Goal: Task Accomplishment & Management: Manage account settings

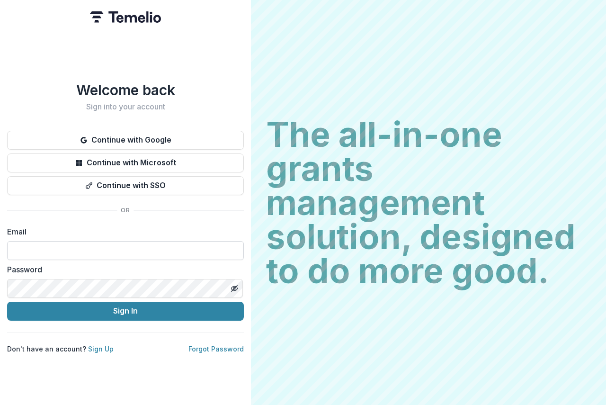
click at [41, 244] on input at bounding box center [125, 250] width 237 height 19
type input "**********"
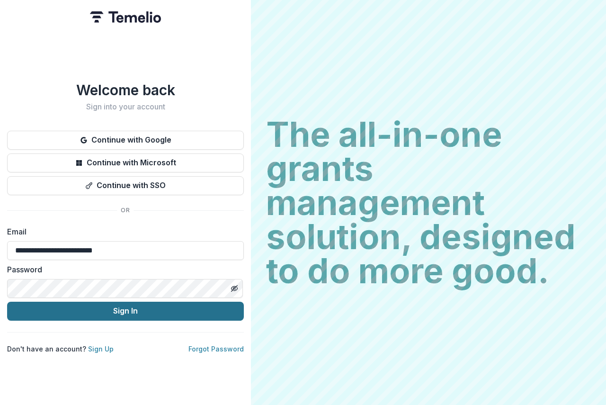
click at [119, 306] on button "Sign In" at bounding box center [125, 311] width 237 height 19
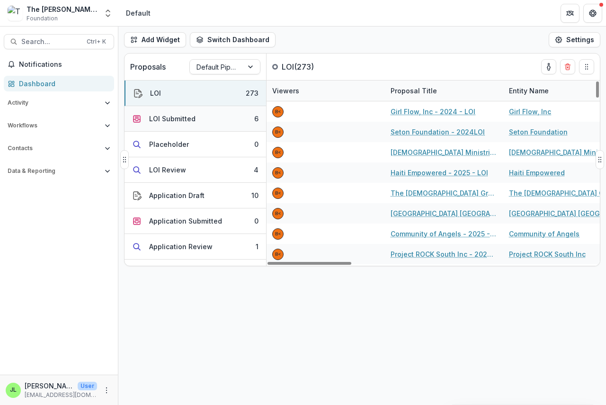
click at [157, 116] on div "LOI Submitted" at bounding box center [172, 119] width 46 height 10
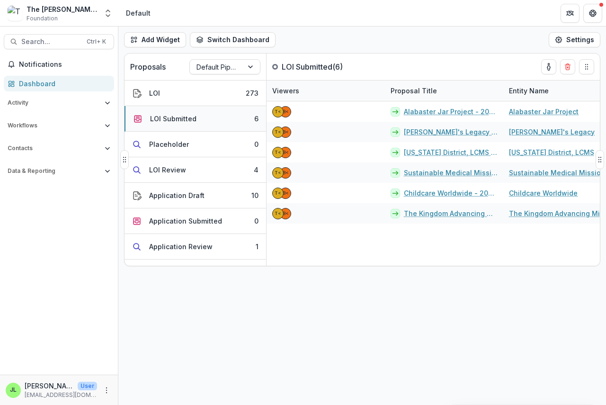
click at [157, 116] on div "LOI Submitted" at bounding box center [173, 119] width 46 height 10
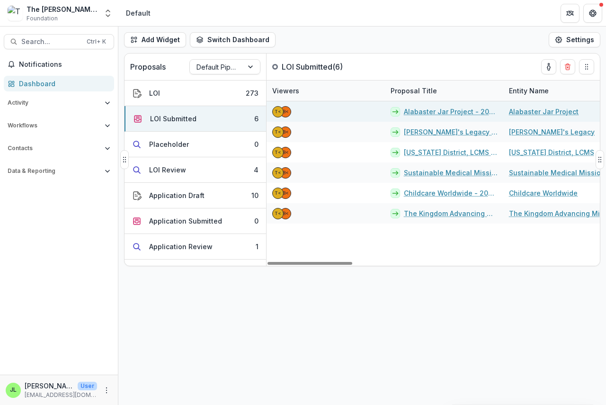
click at [424, 113] on link "Alabaster Jar Project - 2025 - LOI" at bounding box center [451, 112] width 94 height 10
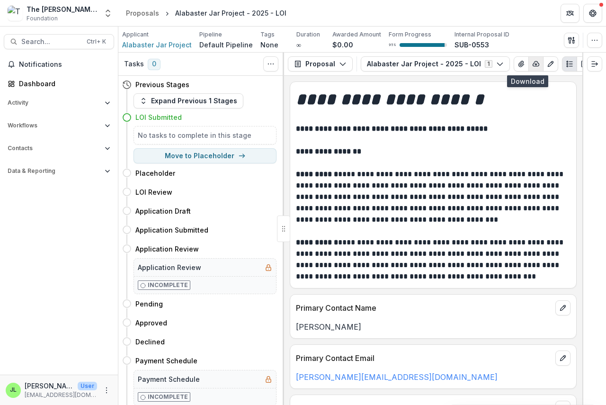
click at [535, 64] on polyline "button" at bounding box center [536, 64] width 2 height 1
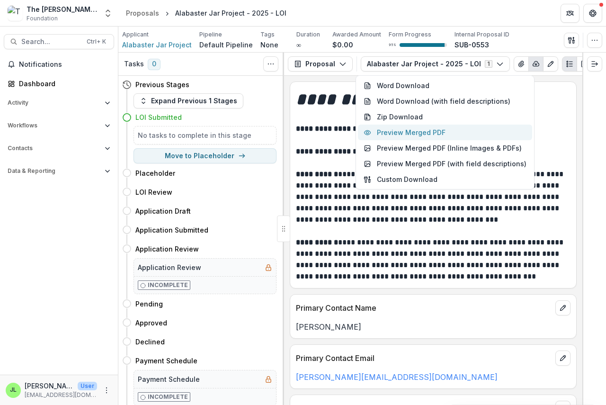
click at [434, 130] on button "Preview Merged PDF" at bounding box center [445, 133] width 174 height 16
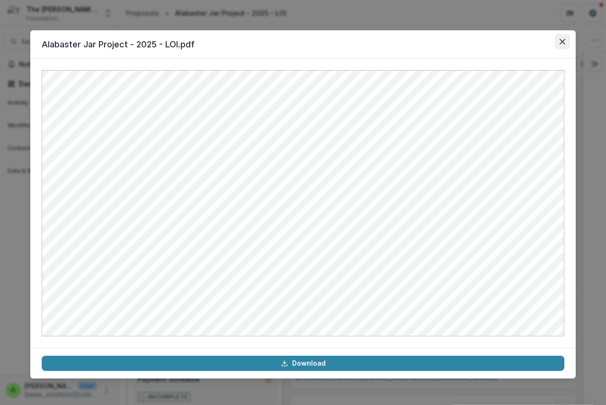
click at [567, 41] on button "Close" at bounding box center [562, 41] width 15 height 15
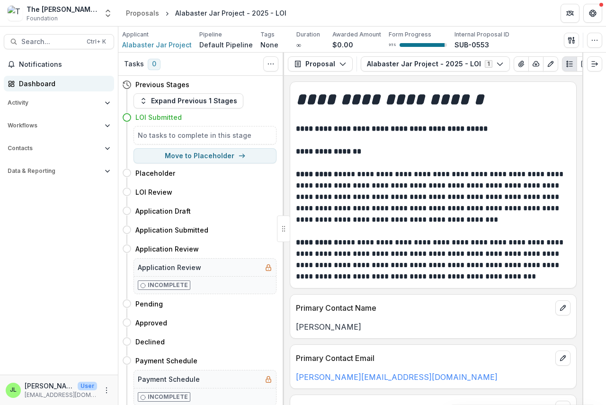
click at [38, 85] on div "Dashboard" at bounding box center [63, 84] width 88 height 10
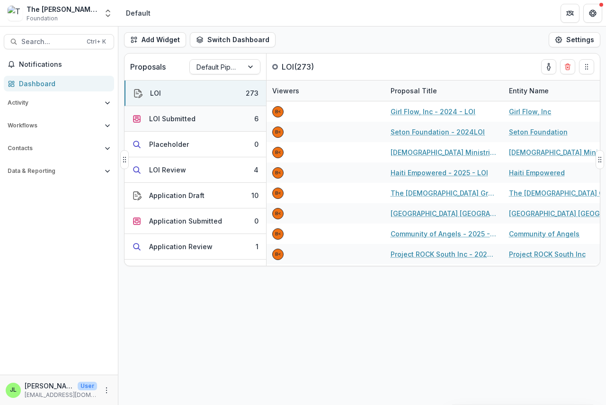
click at [180, 119] on div "LOI Submitted" at bounding box center [172, 119] width 46 height 10
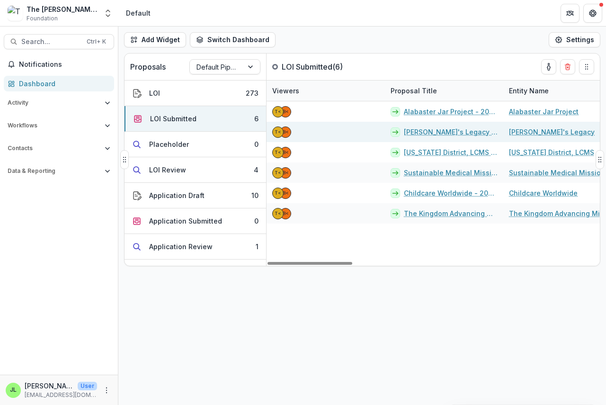
click at [439, 133] on link "Aletha's Legacy - 2025 - LOI" at bounding box center [451, 132] width 94 height 10
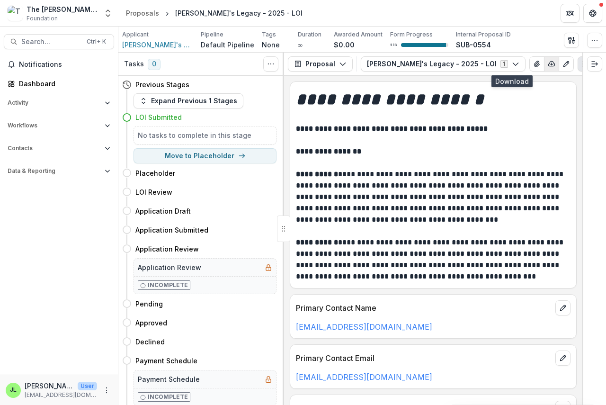
click at [551, 64] on polyline "button" at bounding box center [552, 64] width 2 height 1
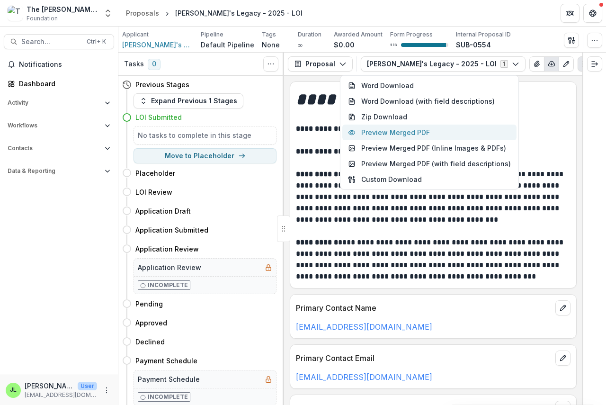
click at [413, 135] on button "Preview Merged PDF" at bounding box center [429, 133] width 174 height 16
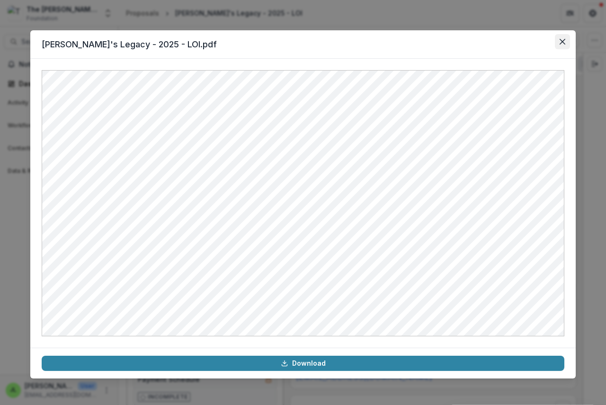
click at [561, 41] on icon "Close" at bounding box center [563, 42] width 6 height 6
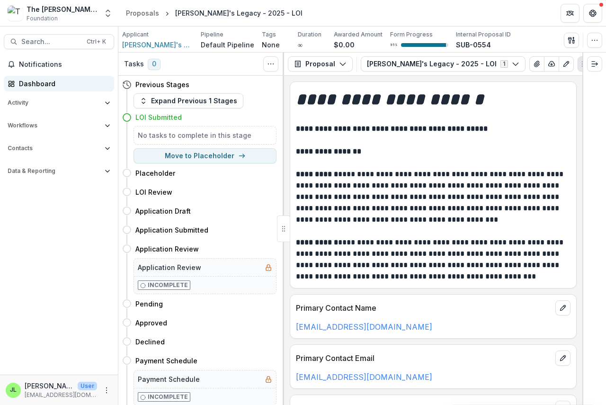
click at [33, 84] on div "Dashboard" at bounding box center [63, 84] width 88 height 10
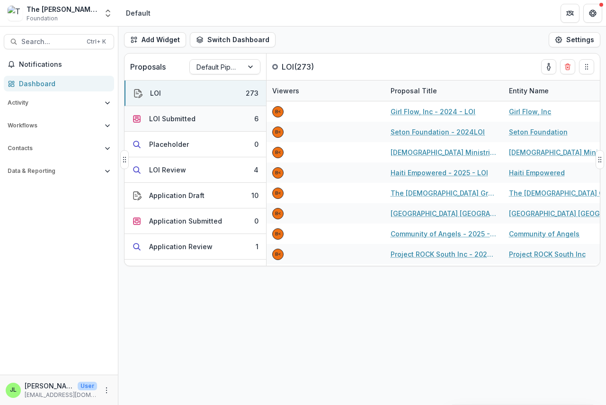
click at [182, 120] on div "LOI Submitted" at bounding box center [172, 119] width 46 height 10
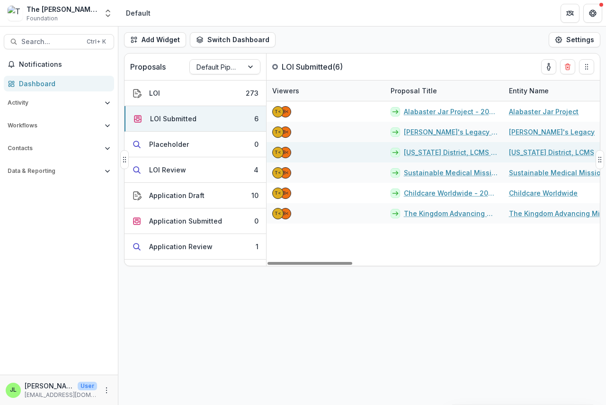
click at [430, 152] on link "Michigan District, LCMS - 2025 - LOI" at bounding box center [451, 152] width 94 height 10
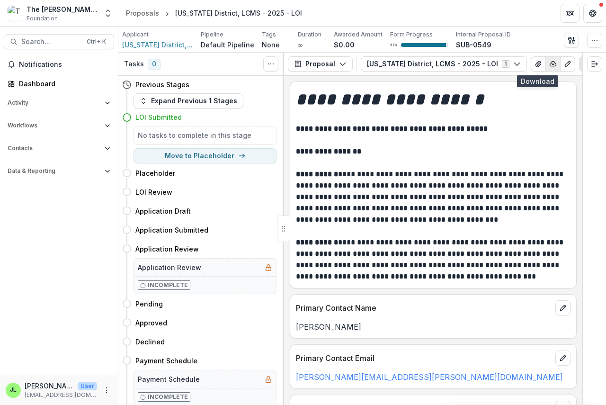
click at [553, 64] on line "button" at bounding box center [553, 64] width 0 height 2
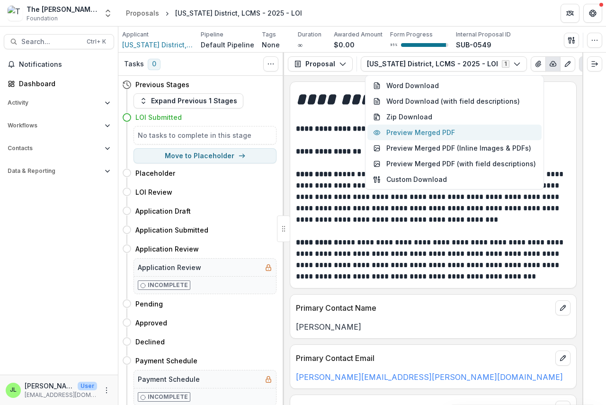
click at [421, 132] on button "Preview Merged PDF" at bounding box center [454, 133] width 174 height 16
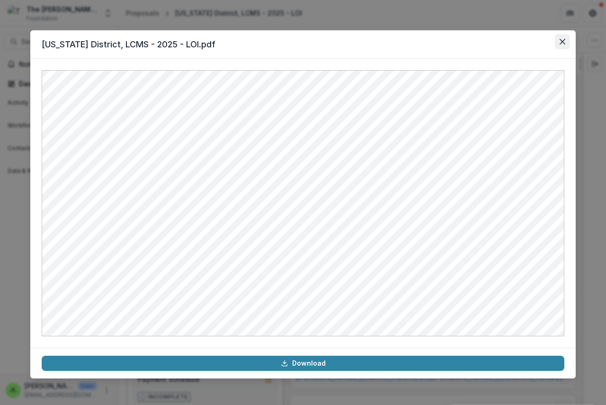
click at [563, 40] on icon "Close" at bounding box center [563, 42] width 6 height 6
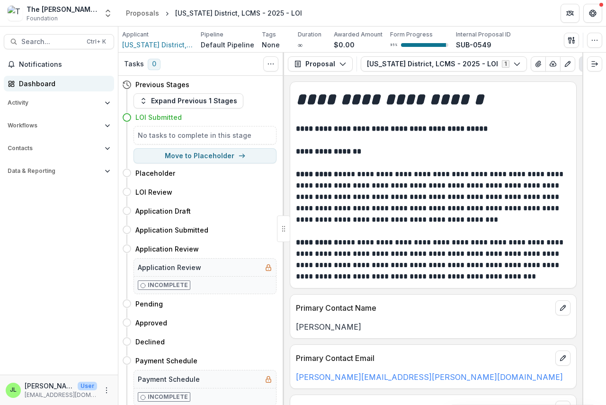
click at [21, 80] on div "Dashboard" at bounding box center [63, 84] width 88 height 10
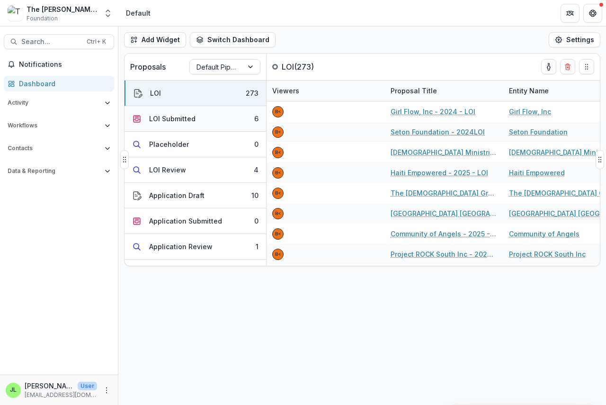
click at [174, 118] on div "LOI Submitted" at bounding box center [172, 119] width 46 height 10
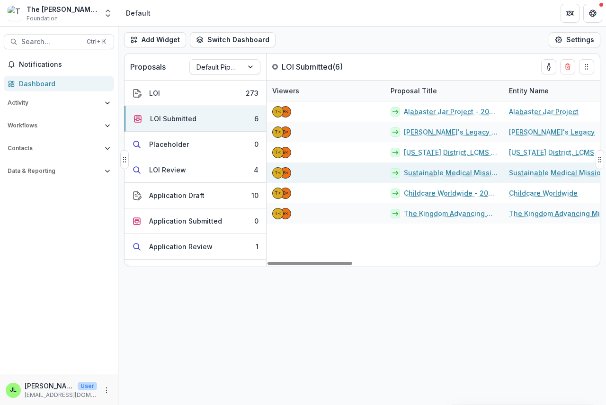
click at [429, 171] on link "Sustainable Medical Missions - 2025 - LOI" at bounding box center [451, 173] width 94 height 10
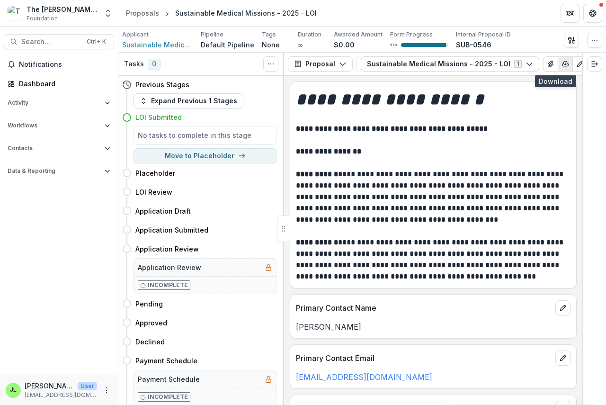
click at [561, 62] on icon "button" at bounding box center [565, 64] width 8 height 8
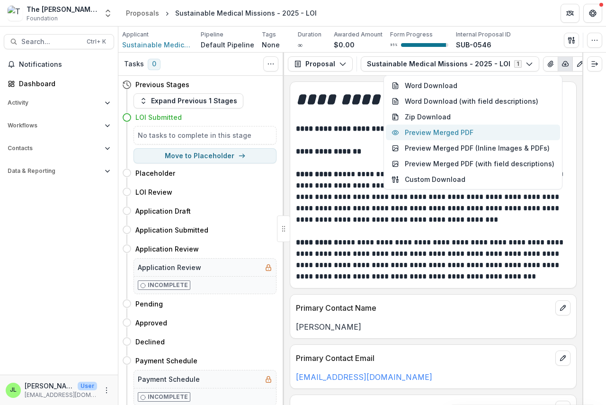
click at [457, 130] on button "Preview Merged PDF" at bounding box center [473, 133] width 174 height 16
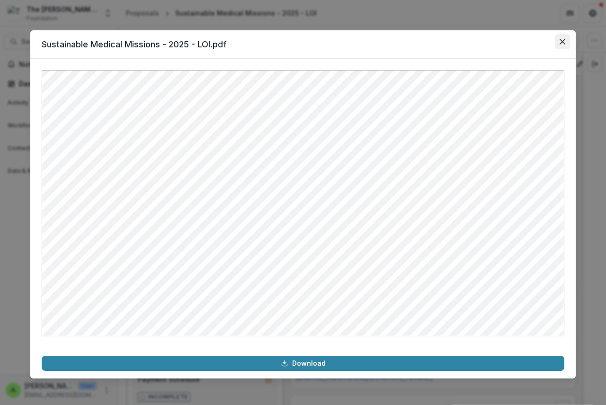
click at [562, 40] on icon "Close" at bounding box center [563, 42] width 6 height 6
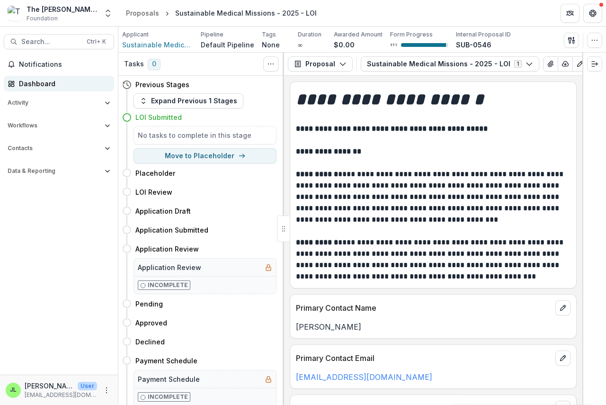
click at [26, 83] on div "Dashboard" at bounding box center [63, 84] width 88 height 10
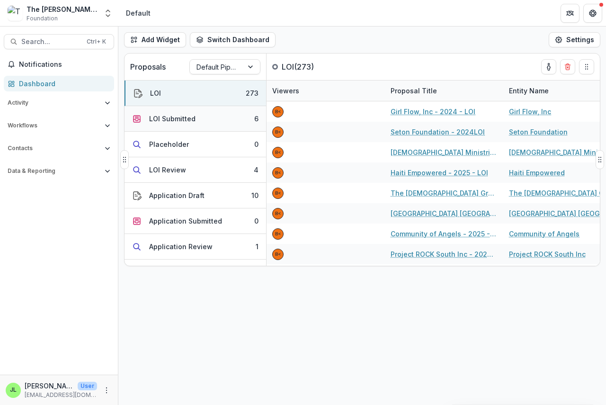
click at [167, 120] on div "LOI Submitted" at bounding box center [172, 119] width 46 height 10
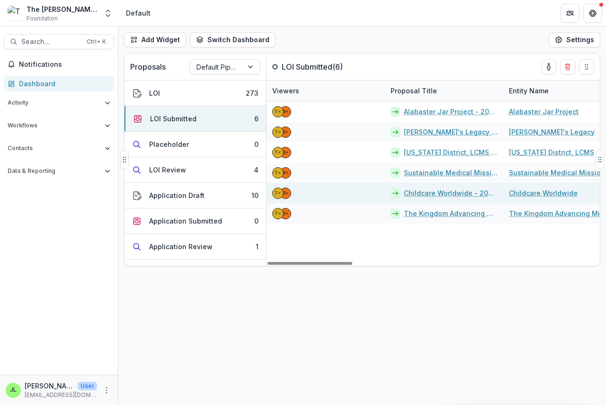
click at [437, 195] on link "Childcare Worldwide - 2025 - LOI" at bounding box center [451, 193] width 94 height 10
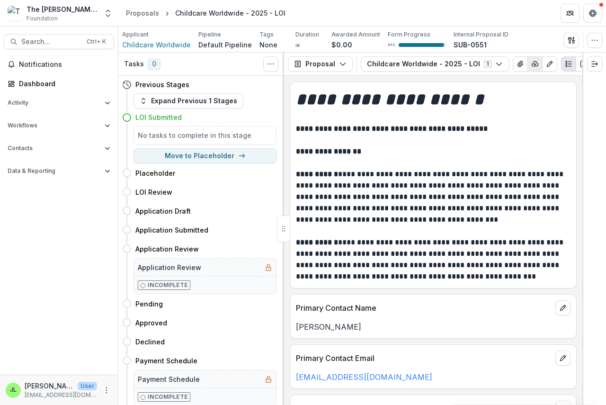
click at [531, 63] on icon "button" at bounding box center [535, 64] width 8 height 8
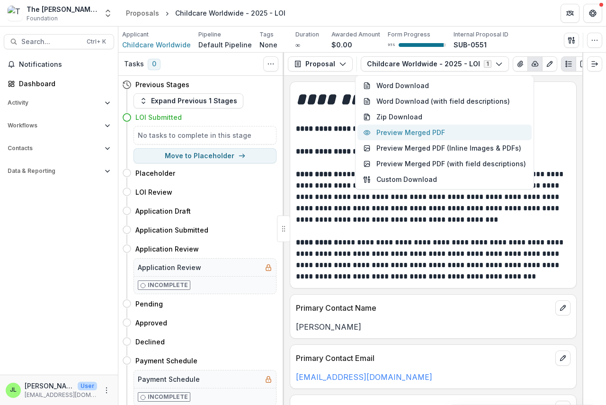
click at [431, 133] on button "Preview Merged PDF" at bounding box center [444, 133] width 174 height 16
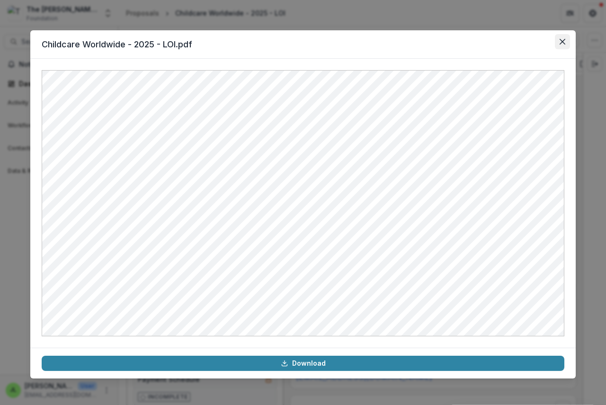
click at [565, 42] on button "Close" at bounding box center [562, 41] width 15 height 15
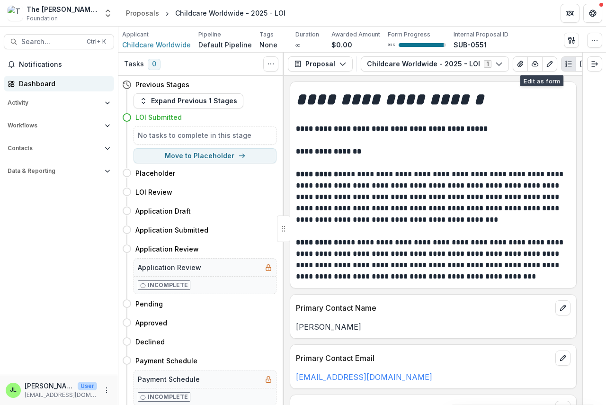
click at [26, 81] on div "Dashboard" at bounding box center [63, 84] width 88 height 10
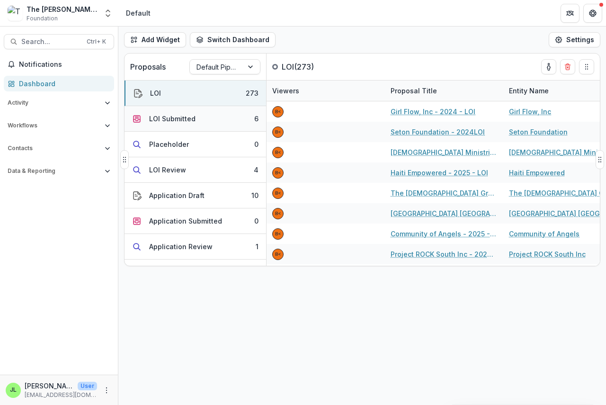
click at [162, 114] on div "LOI Submitted" at bounding box center [172, 119] width 46 height 10
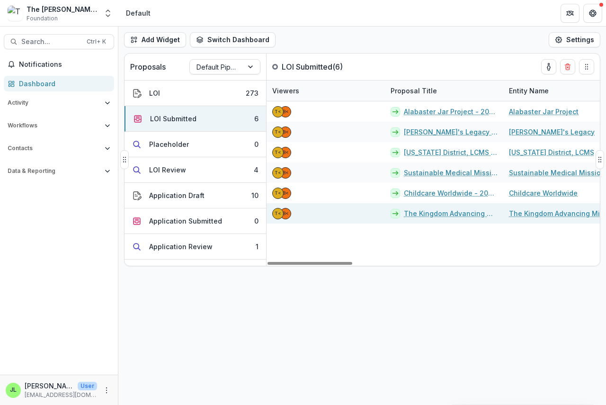
click at [441, 215] on link "The Kingdom Advancing Ministries - 2025 - LOI" at bounding box center [451, 213] width 94 height 10
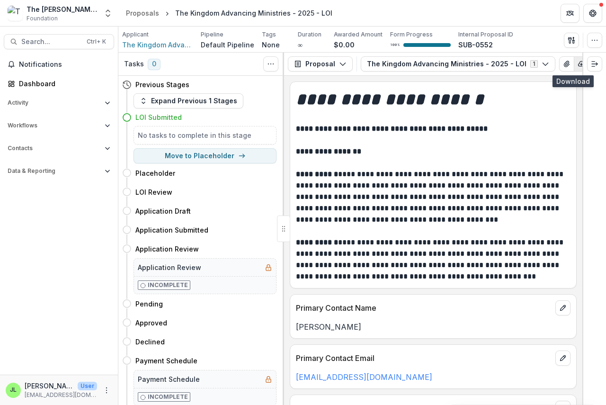
click at [578, 66] on icon "button" at bounding box center [582, 64] width 8 height 8
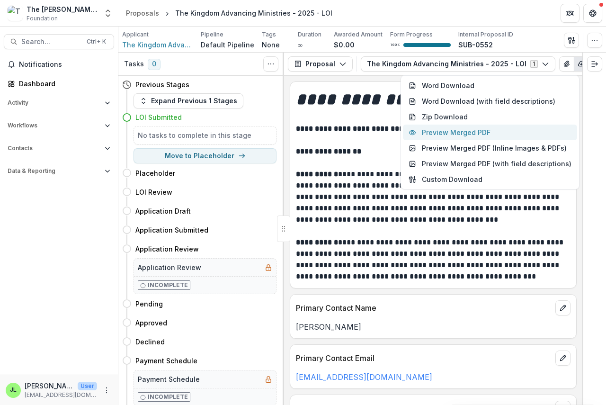
click at [465, 130] on button "Preview Merged PDF" at bounding box center [490, 133] width 174 height 16
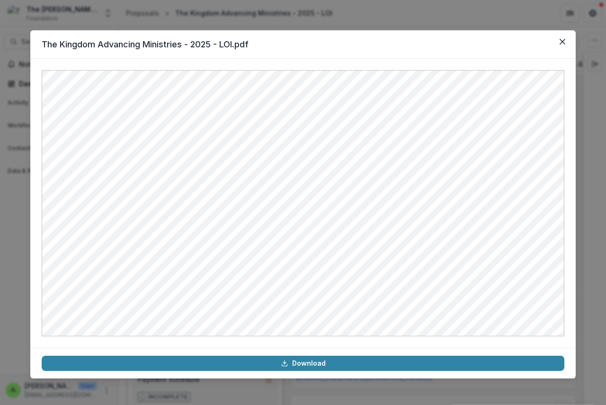
click at [569, 238] on div at bounding box center [302, 203] width 545 height 289
click at [563, 42] on icon "Close" at bounding box center [563, 42] width 6 height 6
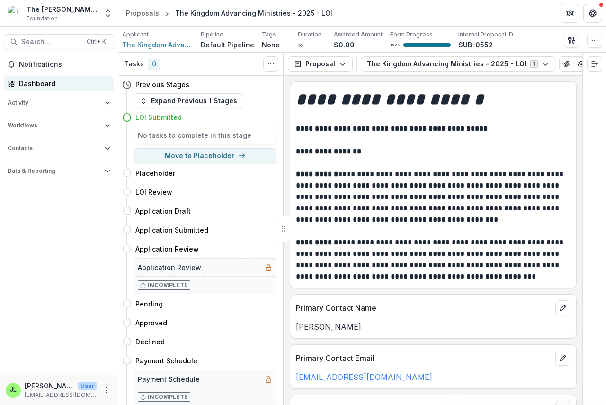
click at [23, 84] on div "Dashboard" at bounding box center [63, 84] width 88 height 10
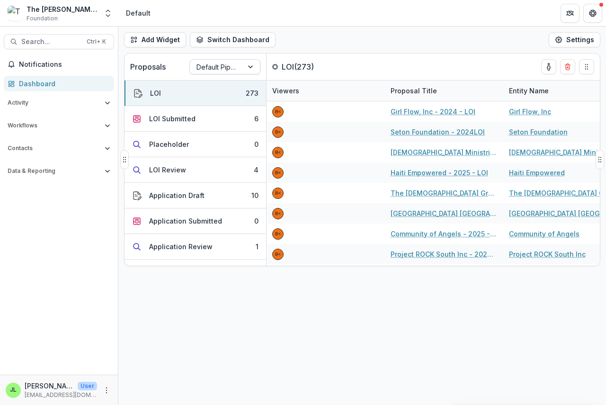
click at [220, 65] on div at bounding box center [216, 67] width 40 height 12
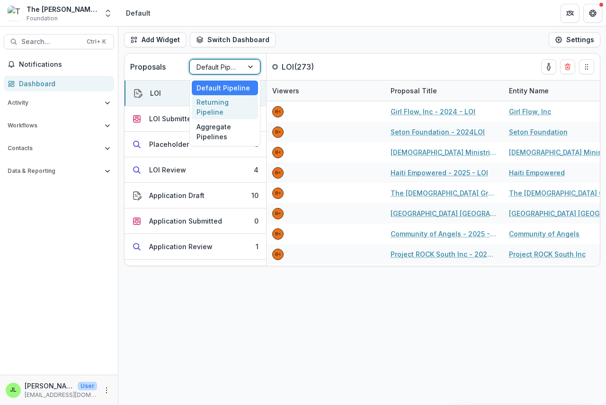
click at [214, 108] on div "Returning Pipeline" at bounding box center [225, 107] width 66 height 25
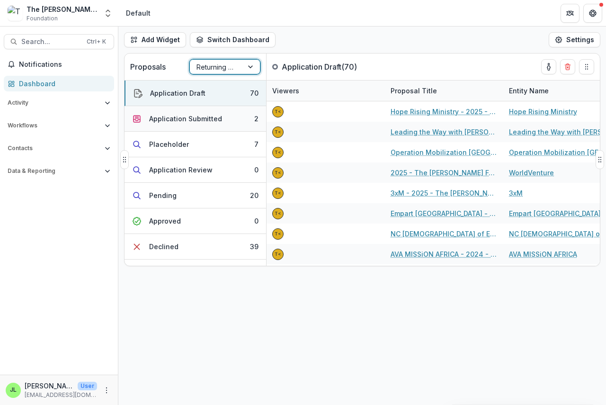
click at [177, 118] on div "Application Submitted" at bounding box center [185, 119] width 73 height 10
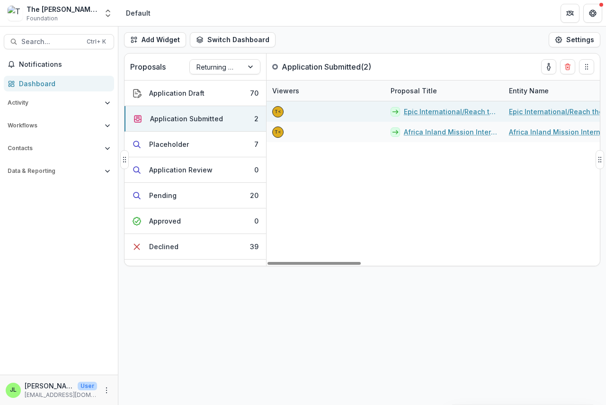
click at [437, 112] on link "Epic International/Reach the Rest" at bounding box center [451, 112] width 94 height 10
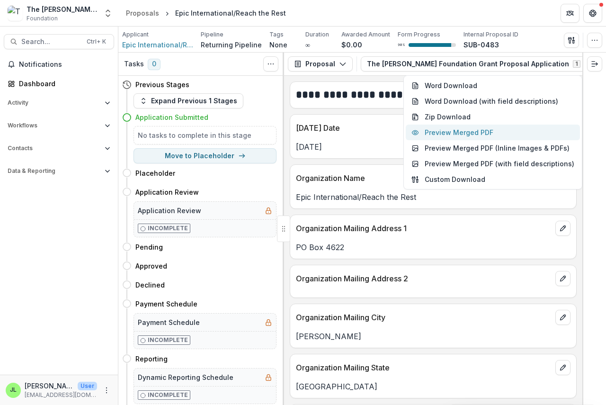
click at [489, 129] on button "Preview Merged PDF" at bounding box center [493, 133] width 174 height 16
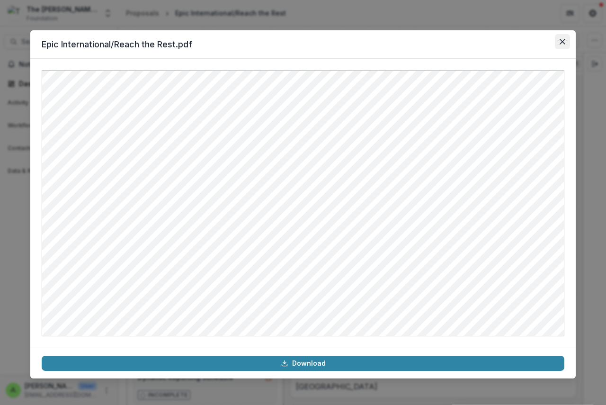
click at [565, 38] on button "Close" at bounding box center [562, 41] width 15 height 15
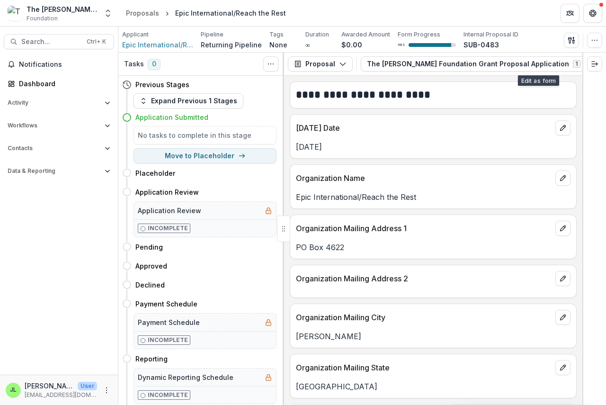
scroll to position [0, 55]
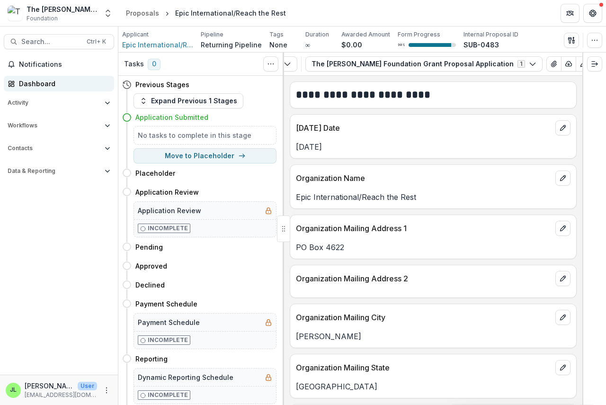
click at [31, 80] on div "Dashboard" at bounding box center [63, 84] width 88 height 10
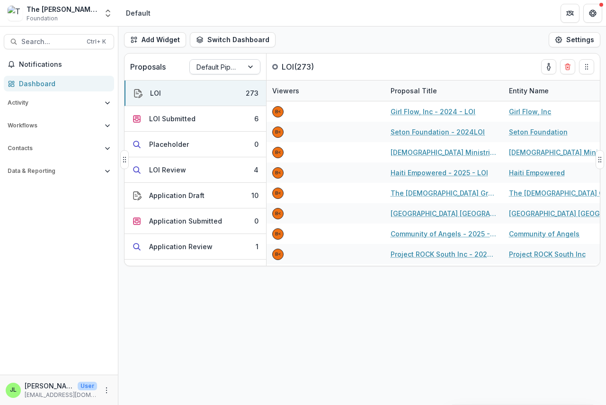
click at [233, 69] on div at bounding box center [216, 67] width 40 height 12
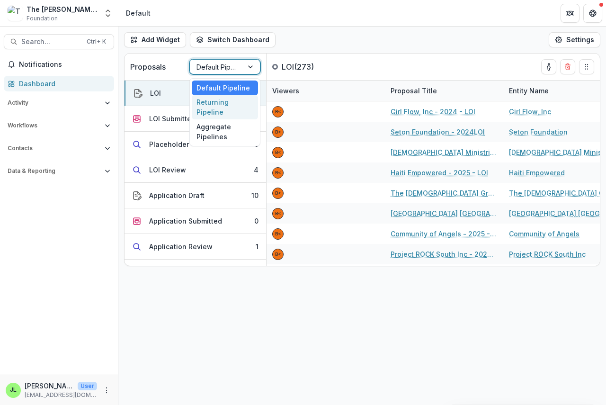
click at [219, 110] on div "Returning Pipeline" at bounding box center [225, 107] width 66 height 25
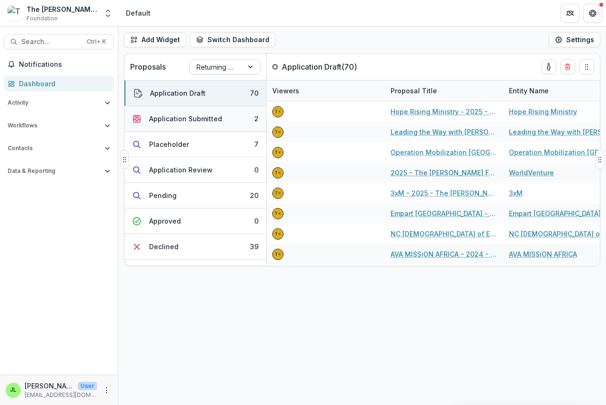
click at [199, 117] on div "Application Submitted" at bounding box center [185, 119] width 73 height 10
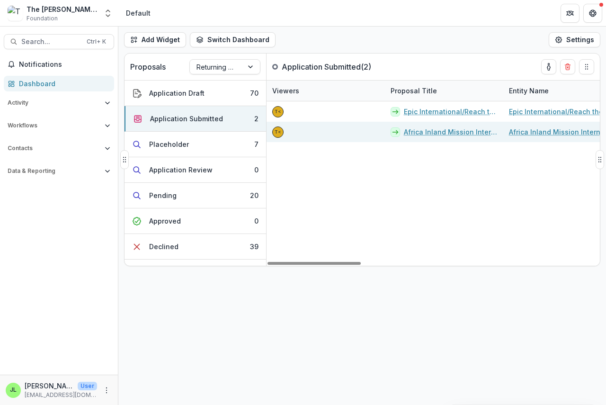
click at [429, 133] on link "Africa Inland Mission International, Inc - 2025 - The Bolick Foundation Grant P…" at bounding box center [451, 132] width 94 height 10
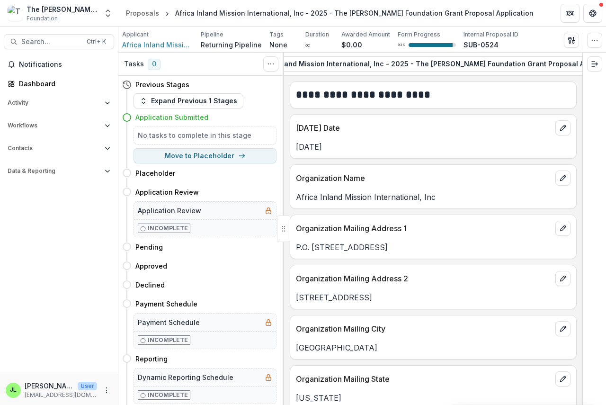
scroll to position [0, 208]
click at [574, 64] on icon "button" at bounding box center [578, 64] width 8 height 8
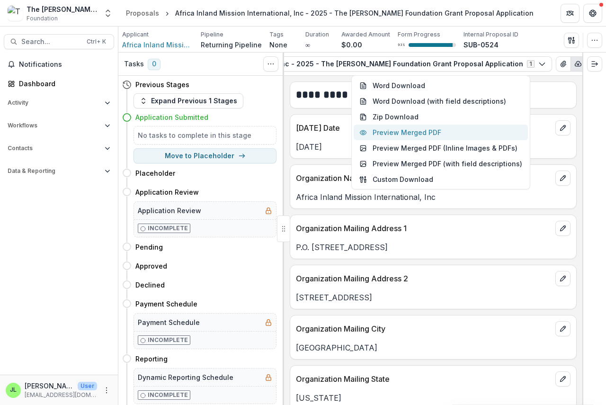
click at [420, 136] on button "Preview Merged PDF" at bounding box center [441, 133] width 174 height 16
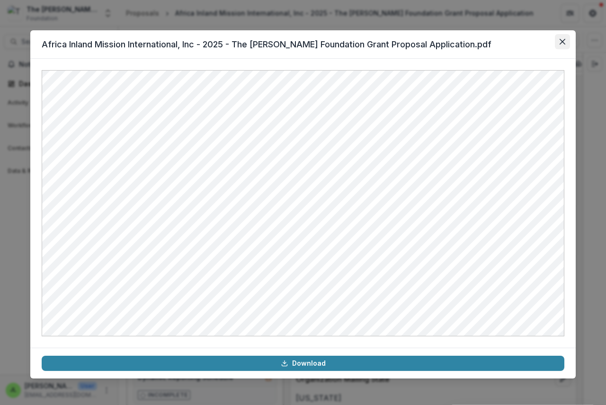
click at [562, 41] on icon "Close" at bounding box center [563, 42] width 6 height 6
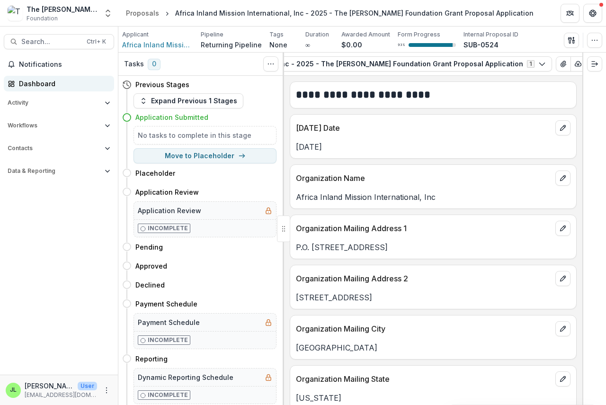
click at [32, 84] on div "Dashboard" at bounding box center [63, 84] width 88 height 10
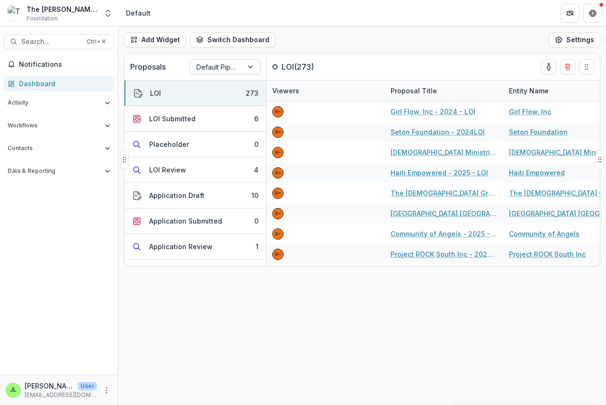
click at [212, 64] on div at bounding box center [216, 67] width 40 height 12
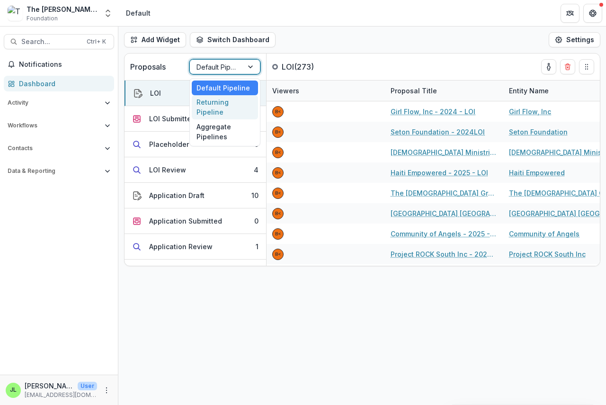
click at [208, 106] on div "Returning Pipeline" at bounding box center [225, 107] width 66 height 25
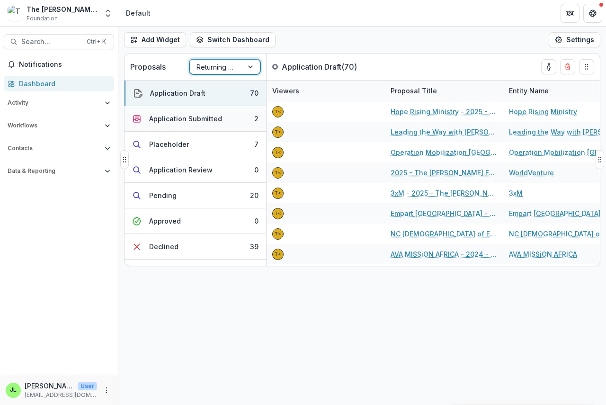
click at [190, 115] on div "Application Submitted" at bounding box center [185, 119] width 73 height 10
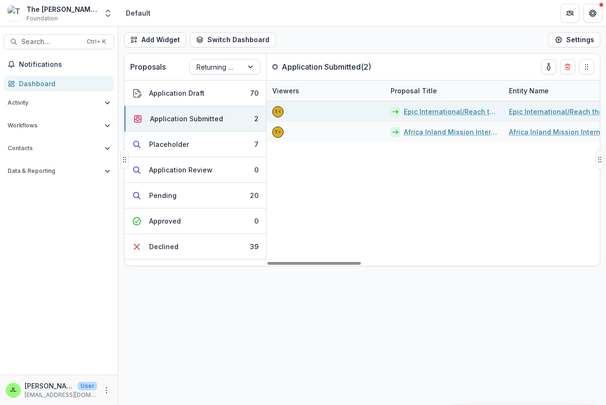
click at [444, 109] on link "Epic International/Reach the Rest" at bounding box center [451, 112] width 94 height 10
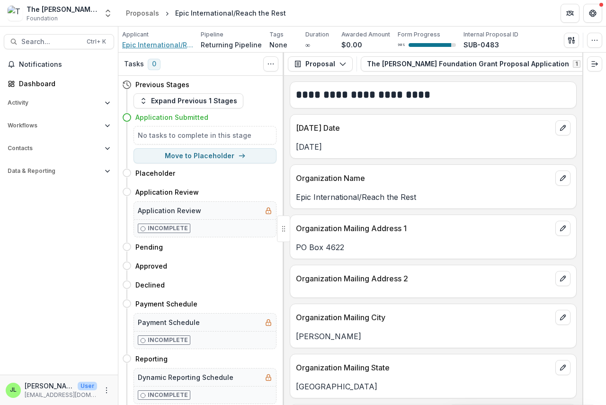
click at [153, 47] on span "Epic International/Reach the Rest" at bounding box center [157, 45] width 71 height 10
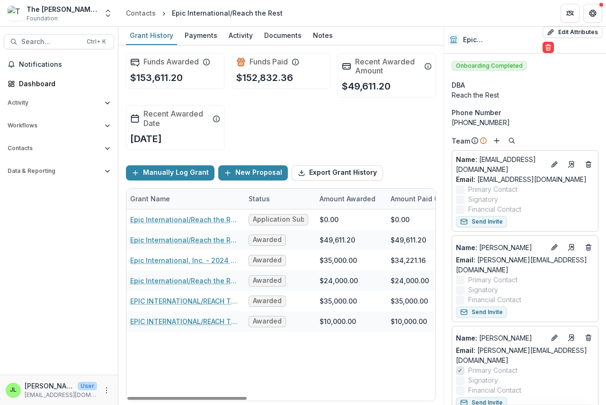
drag, startPoint x: 235, startPoint y: 400, endPoint x: 270, endPoint y: 403, distance: 34.7
click at [247, 400] on div at bounding box center [186, 398] width 119 height 3
click at [271, 403] on div "Funds Awarded $153,611.20 Funds Paid $152,832.36 Recent Awarded Amount $49,611.…" at bounding box center [280, 224] width 325 height 359
click at [28, 87] on div "Dashboard" at bounding box center [63, 84] width 88 height 10
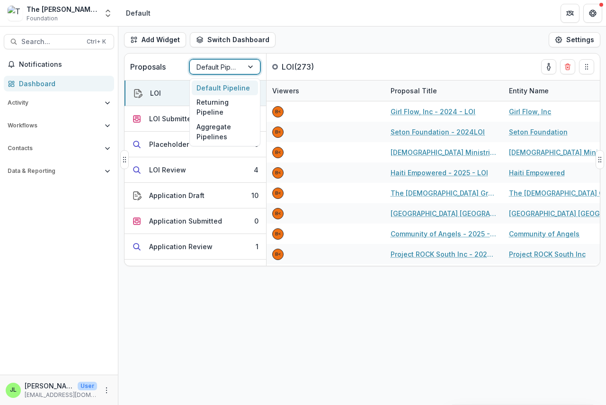
click at [242, 63] on div "Default Pipeline" at bounding box center [216, 67] width 53 height 14
click at [196, 99] on div "Returning Pipeline" at bounding box center [225, 107] width 66 height 25
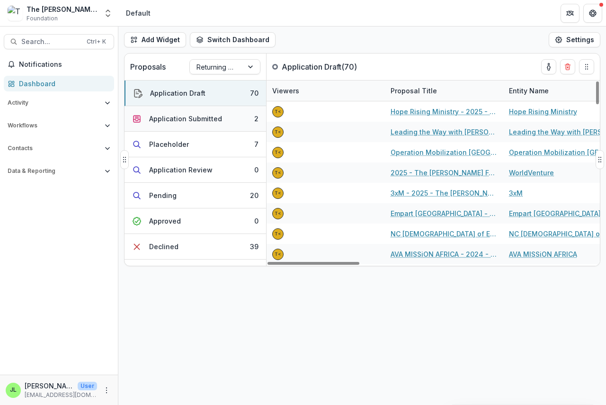
click at [169, 117] on div "Application Submitted" at bounding box center [185, 119] width 73 height 10
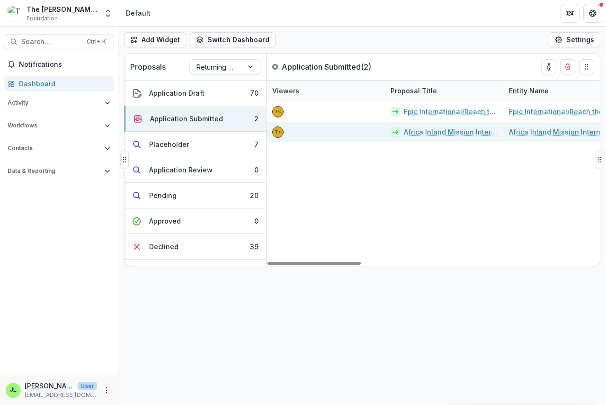
click at [442, 133] on link "Africa Inland Mission International, Inc - 2025 - The Bolick Foundation Grant P…" at bounding box center [451, 132] width 94 height 10
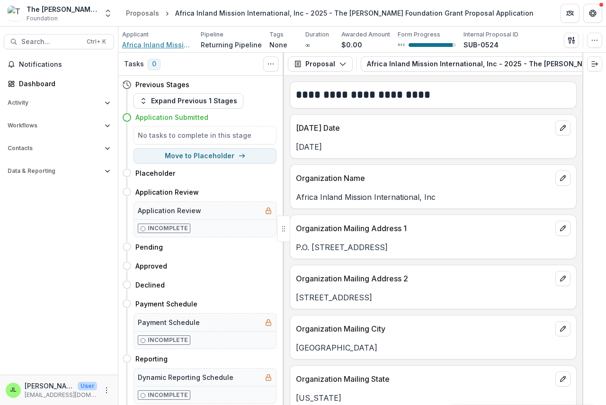
click at [142, 44] on span "Africa Inland Mission International, Inc" at bounding box center [157, 45] width 71 height 10
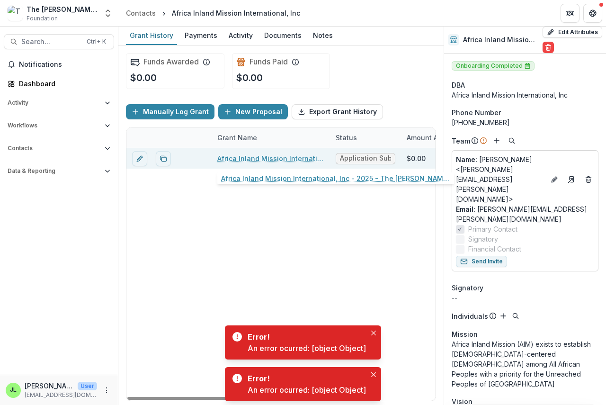
click at [263, 160] on link "Africa Inland Mission International, Inc - 2025 - The Bolick Foundation Grant P…" at bounding box center [270, 158] width 107 height 10
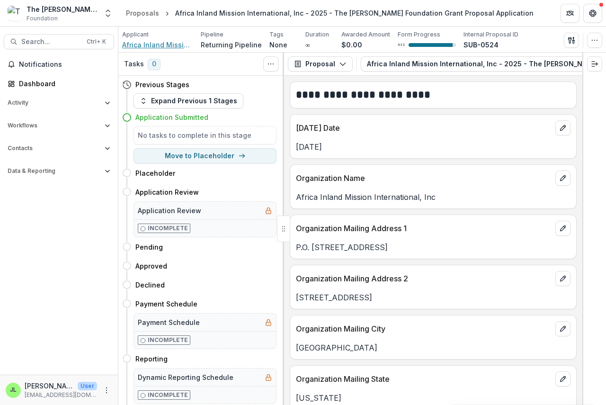
click at [164, 46] on span "Africa Inland Mission International, Inc" at bounding box center [157, 45] width 71 height 10
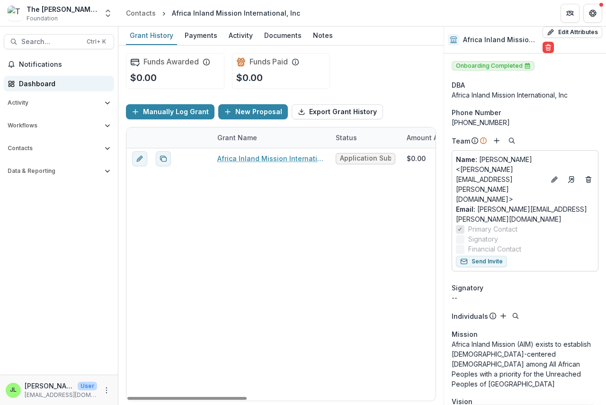
click at [30, 85] on div "Dashboard" at bounding box center [63, 84] width 88 height 10
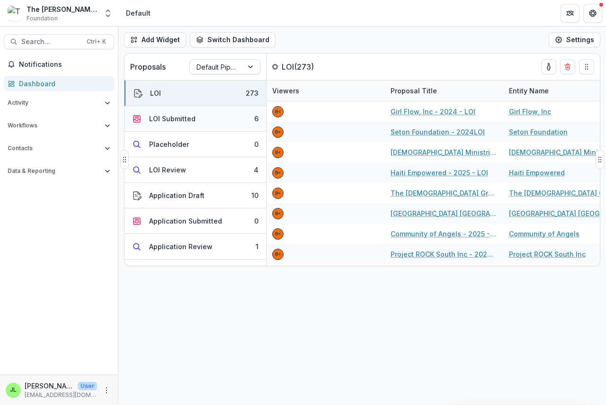
click at [161, 119] on div "LOI Submitted" at bounding box center [172, 119] width 46 height 10
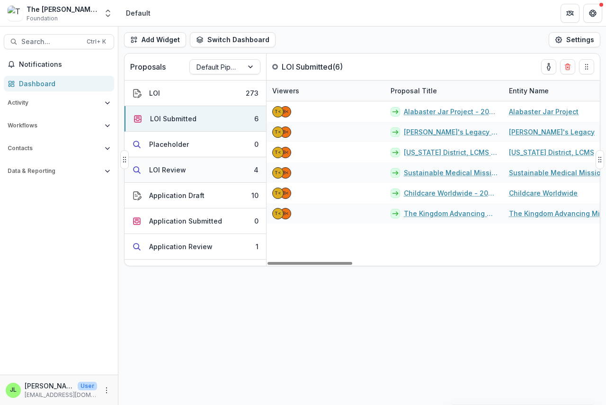
click at [162, 170] on div "LOI Review" at bounding box center [167, 170] width 37 height 10
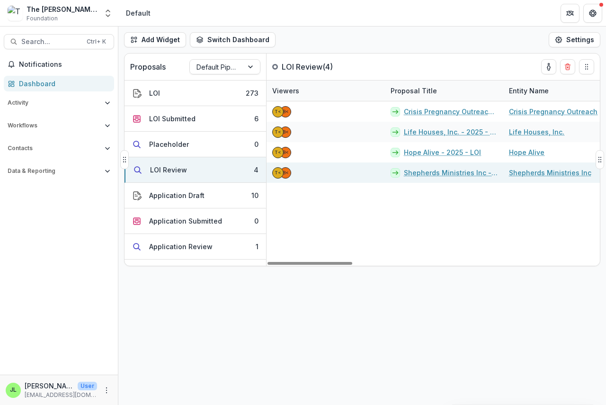
click at [414, 172] on link "Shepherds Ministries Inc - 2025 - LOI" at bounding box center [451, 173] width 94 height 10
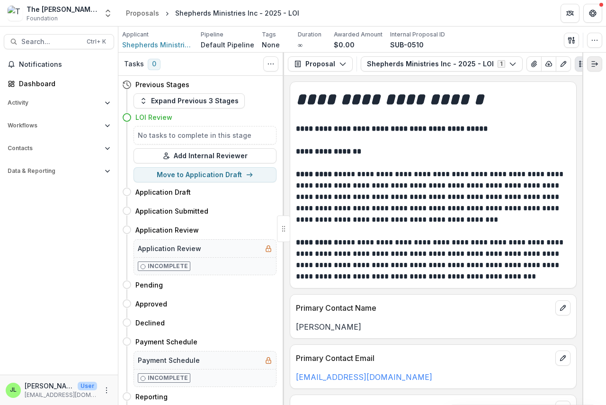
click at [594, 61] on icon "Expand right" at bounding box center [595, 64] width 8 height 8
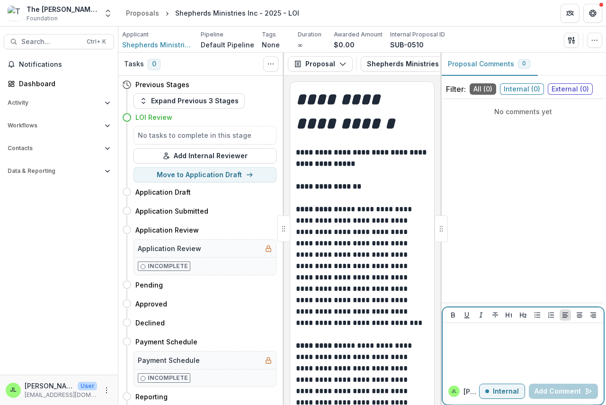
click at [447, 341] on div at bounding box center [522, 350] width 153 height 47
click at [555, 390] on button "Add Comment" at bounding box center [563, 390] width 69 height 15
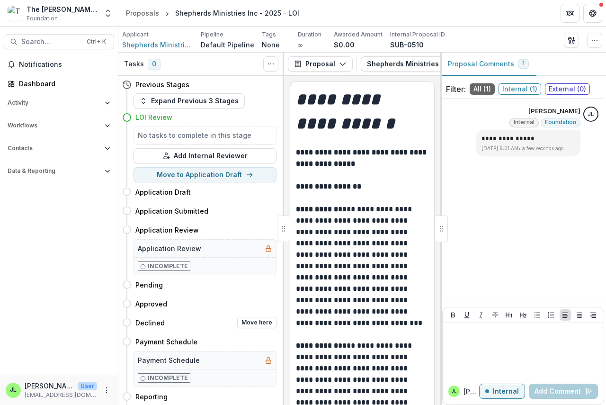
click at [249, 316] on div "Declined Move here" at bounding box center [199, 322] width 154 height 19
click at [248, 321] on button "Move here" at bounding box center [256, 322] width 39 height 11
select select "********"
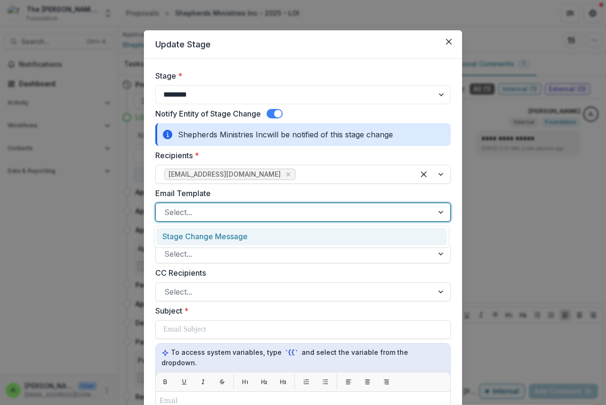
click at [194, 207] on div at bounding box center [294, 211] width 260 height 13
click at [199, 238] on div "Stage Change Message" at bounding box center [301, 237] width 291 height 18
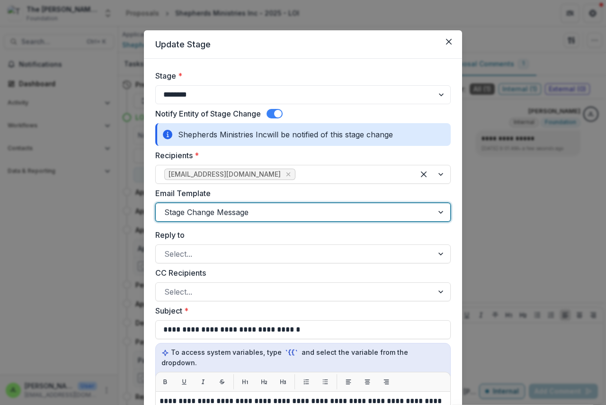
scroll to position [237, 0]
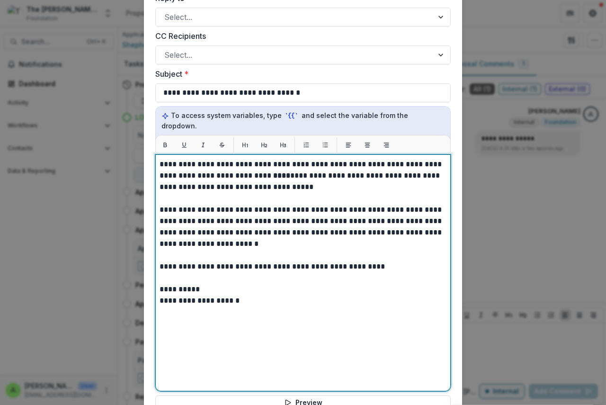
click at [273, 172] on strong "****" at bounding box center [281, 175] width 17 height 7
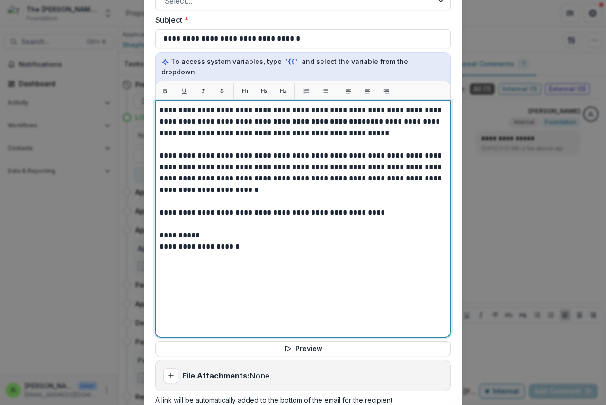
scroll to position [379, 0]
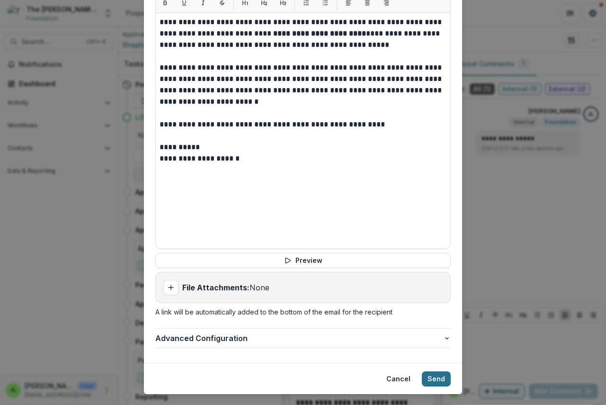
click at [436, 371] on button "Send" at bounding box center [436, 378] width 29 height 15
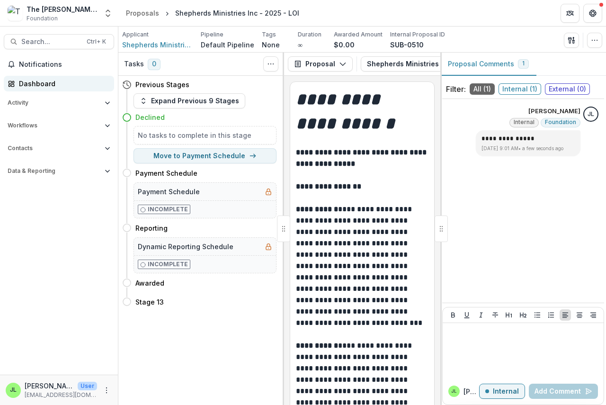
click at [29, 82] on div "Dashboard" at bounding box center [63, 84] width 88 height 10
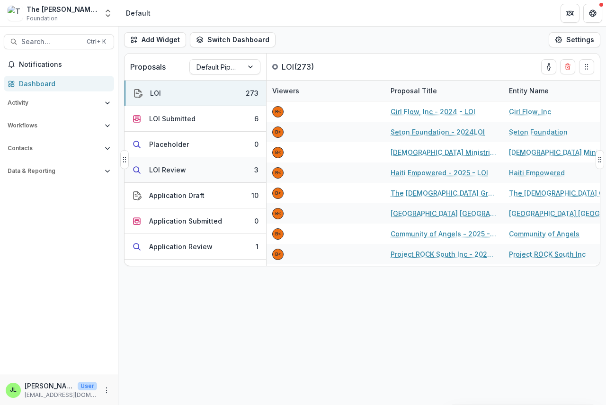
click at [167, 169] on div "LOI Review" at bounding box center [167, 170] width 37 height 10
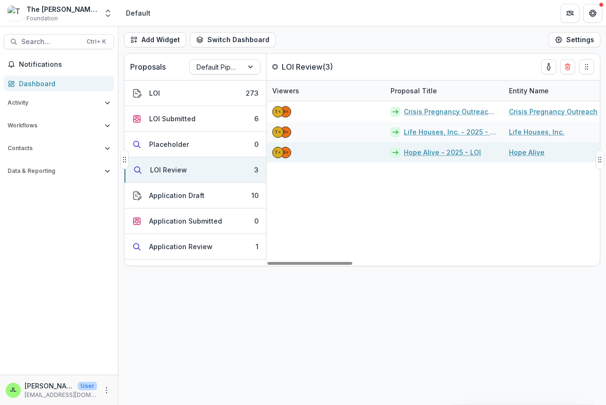
click at [432, 153] on link "Hope Alive - 2025 - LOI" at bounding box center [442, 152] width 77 height 10
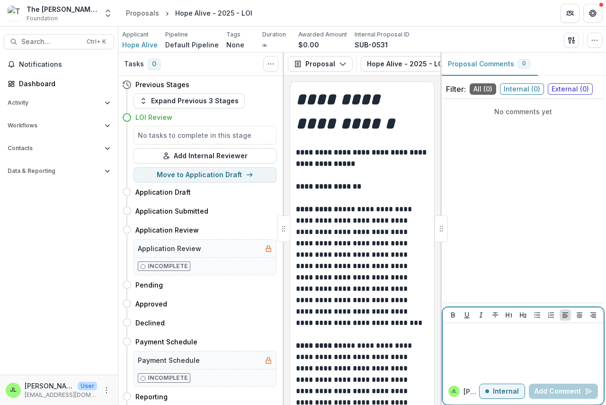
click at [460, 347] on div at bounding box center [522, 350] width 153 height 47
click at [562, 390] on button "Add Comment" at bounding box center [563, 390] width 69 height 15
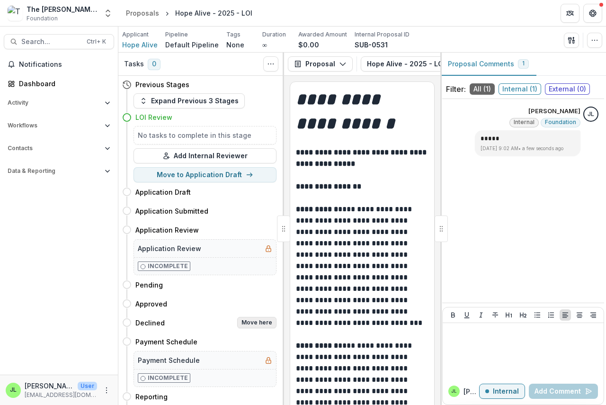
click at [254, 321] on button "Move here" at bounding box center [256, 322] width 39 height 11
select select "********"
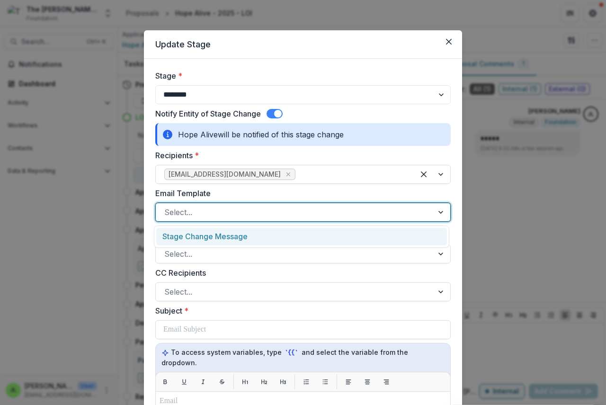
click at [205, 211] on div at bounding box center [294, 211] width 260 height 13
click at [202, 235] on div "Stage Change Message" at bounding box center [301, 237] width 291 height 18
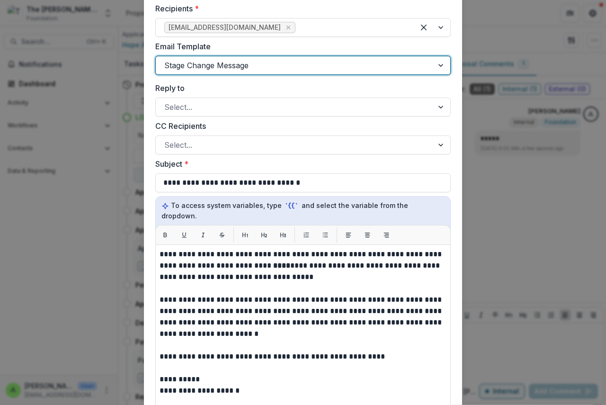
scroll to position [331, 0]
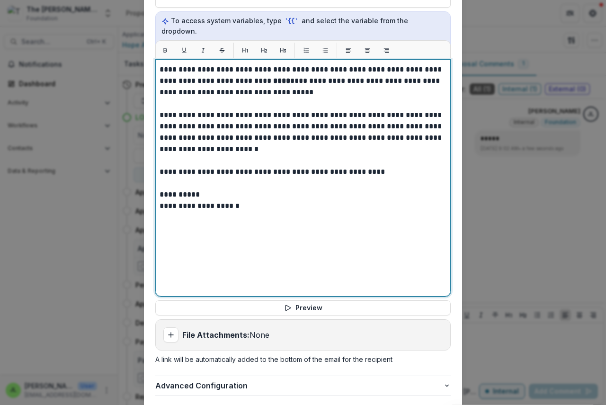
click at [273, 77] on strong "****" at bounding box center [281, 80] width 17 height 7
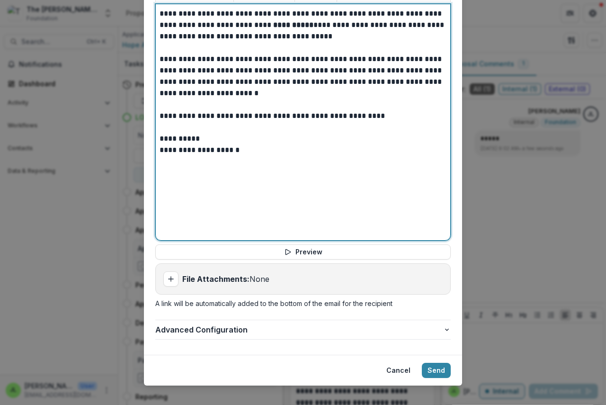
scroll to position [388, 0]
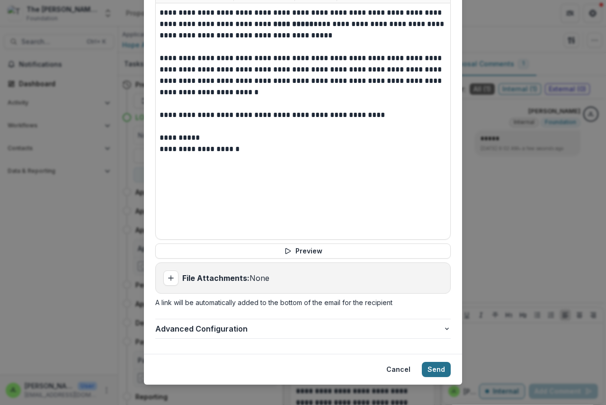
click at [429, 362] on button "Send" at bounding box center [436, 369] width 29 height 15
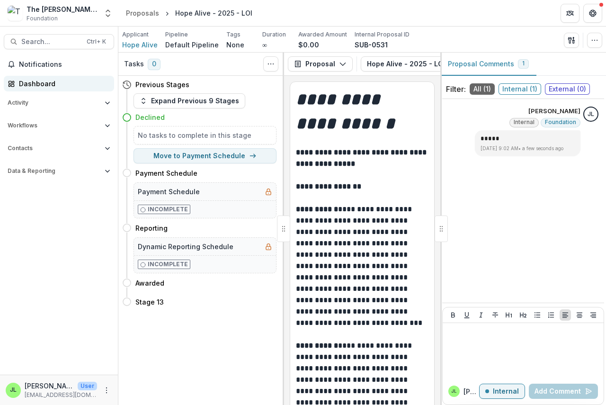
click at [34, 88] on div "Dashboard" at bounding box center [63, 84] width 88 height 10
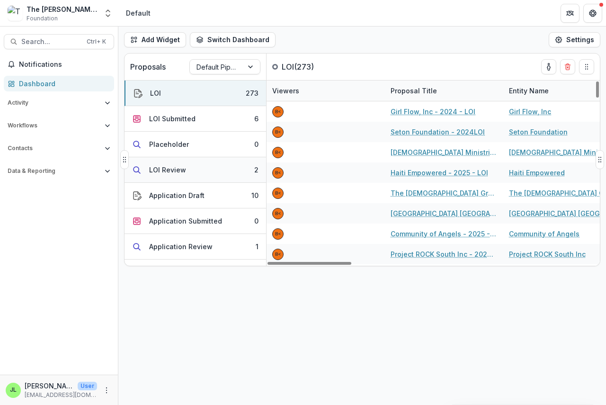
click at [164, 169] on div "LOI Review" at bounding box center [167, 170] width 37 height 10
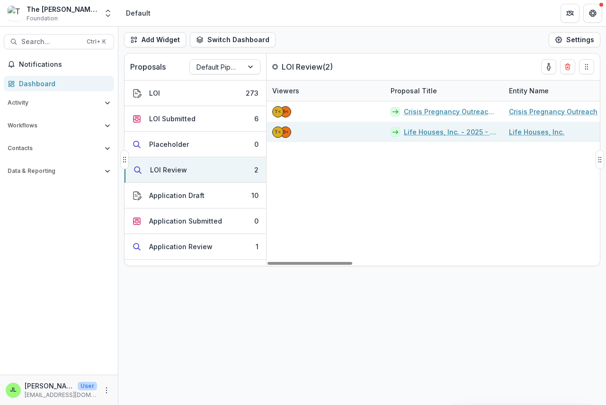
click at [438, 135] on link "Life Houses, Inc. - 2025 - LOI" at bounding box center [451, 132] width 94 height 10
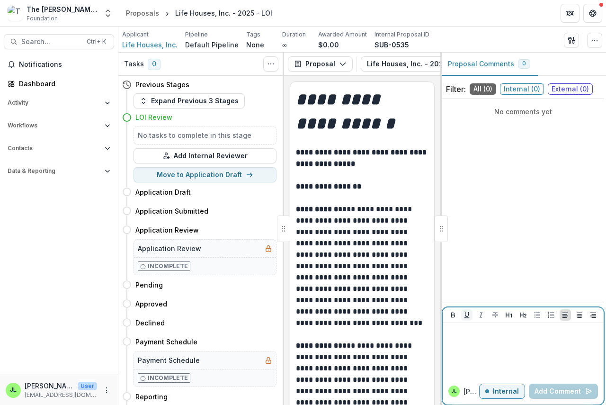
click at [467, 319] on button "Underline" at bounding box center [466, 314] width 11 height 11
click at [572, 392] on button "Add Comment" at bounding box center [563, 390] width 69 height 15
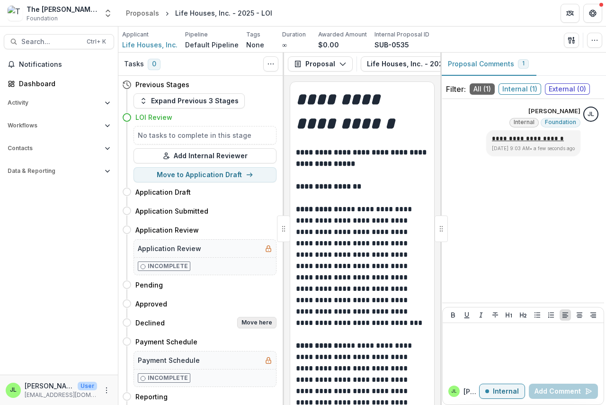
click at [246, 324] on button "Move here" at bounding box center [256, 322] width 39 height 11
select select "********"
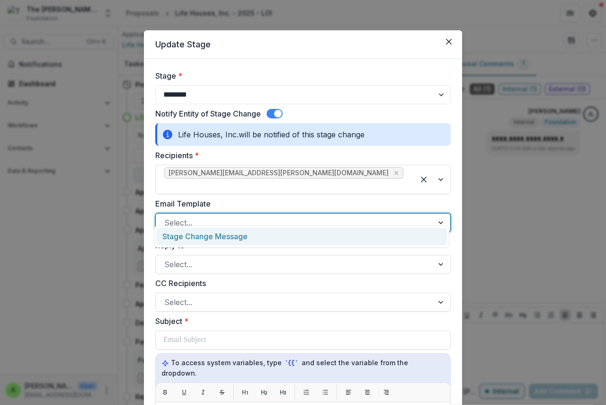
click at [192, 216] on div at bounding box center [294, 222] width 260 height 13
click at [196, 236] on div "Stage Change Message" at bounding box center [301, 237] width 291 height 18
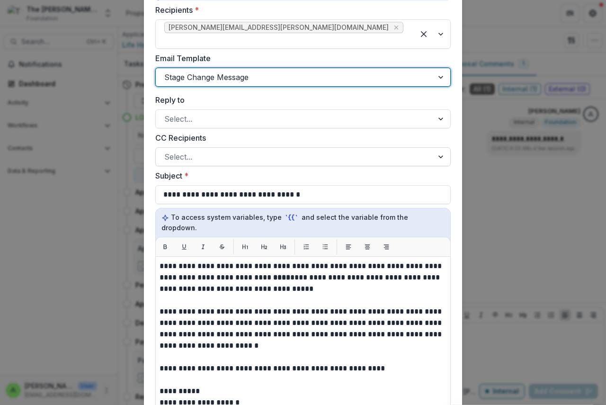
scroll to position [331, 0]
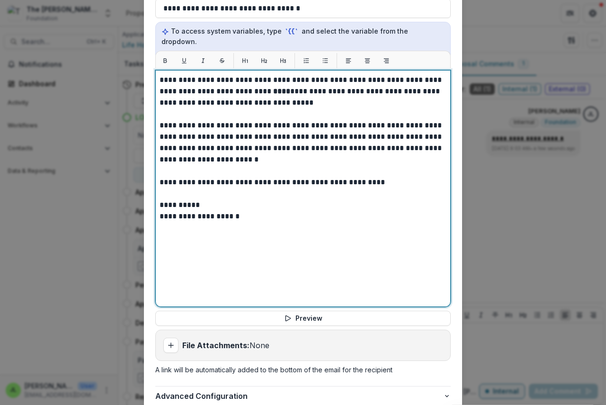
click at [273, 88] on strong "****" at bounding box center [281, 91] width 17 height 7
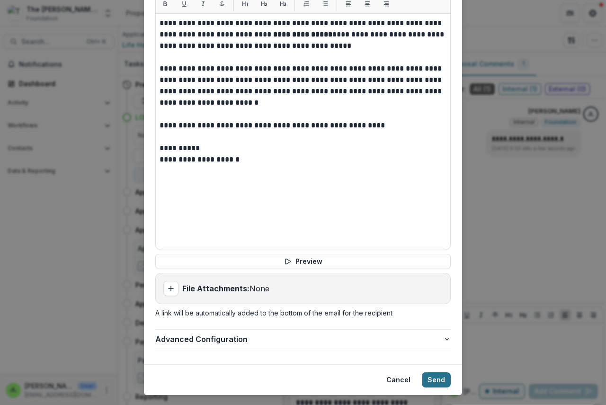
click at [430, 372] on button "Send" at bounding box center [436, 379] width 29 height 15
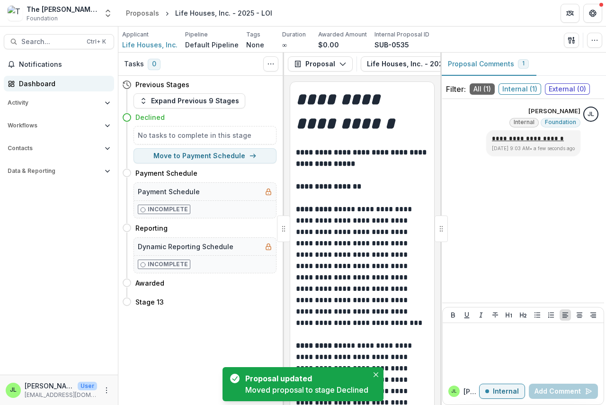
click at [14, 80] on icon at bounding box center [12, 84] width 8 height 8
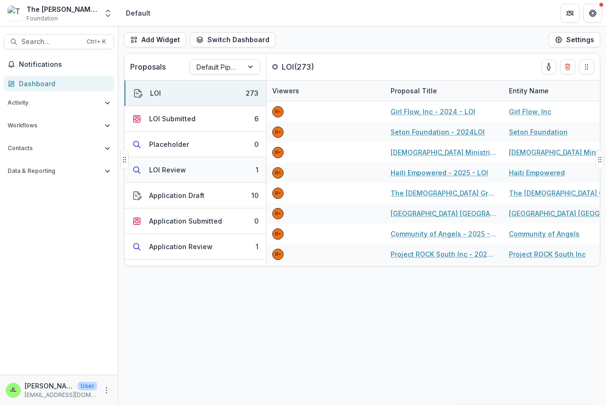
click at [162, 168] on div "LOI Review" at bounding box center [167, 170] width 37 height 10
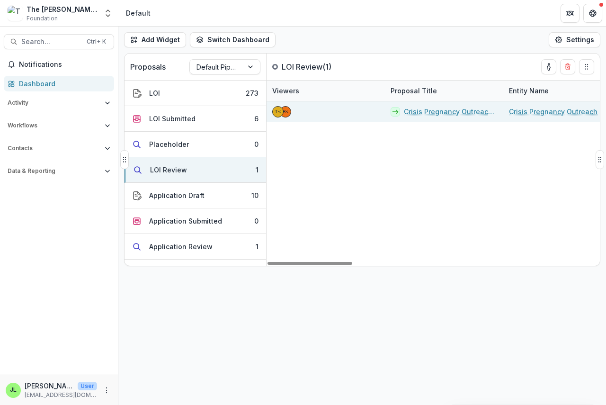
click at [438, 113] on link "Crisis Pregnancy Outreach - 2025 - LOI" at bounding box center [451, 112] width 94 height 10
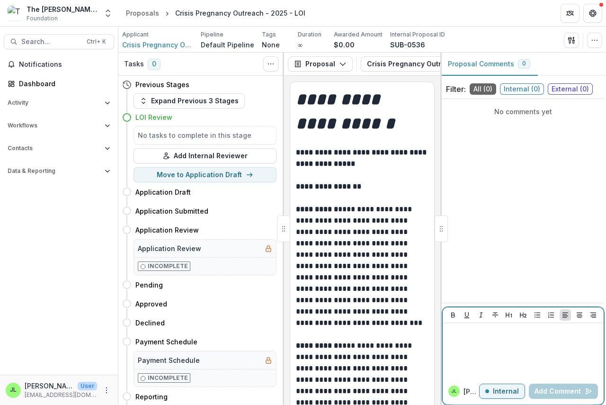
click at [484, 358] on div at bounding box center [522, 350] width 153 height 47
click at [561, 389] on button "Add Comment" at bounding box center [563, 390] width 69 height 15
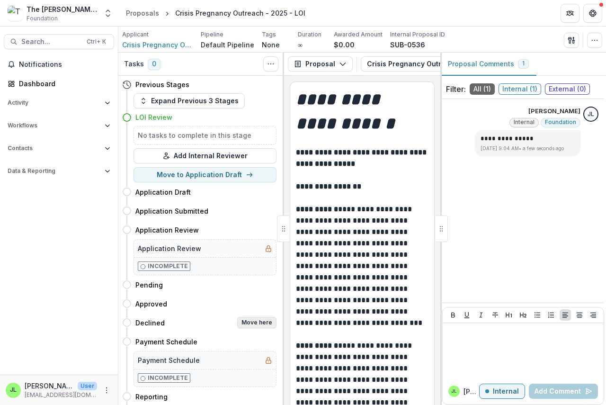
click at [250, 319] on button "Move here" at bounding box center [256, 322] width 39 height 11
select select "********"
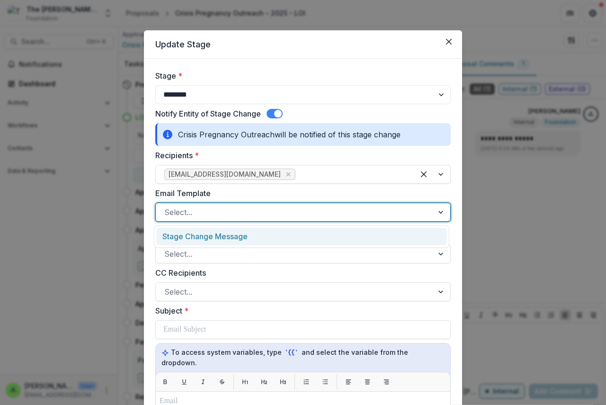
click at [194, 214] on div at bounding box center [294, 211] width 260 height 13
click at [190, 239] on div "Stage Change Message" at bounding box center [301, 237] width 291 height 18
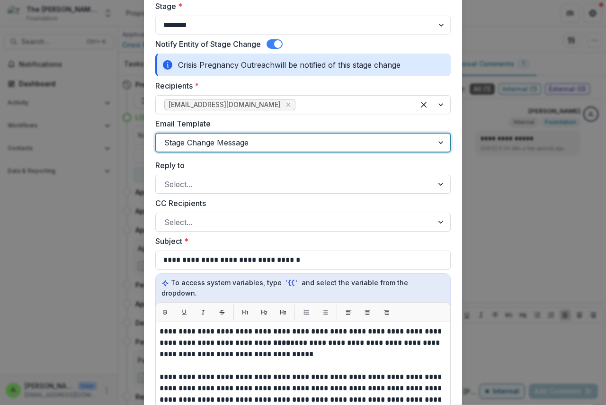
scroll to position [142, 0]
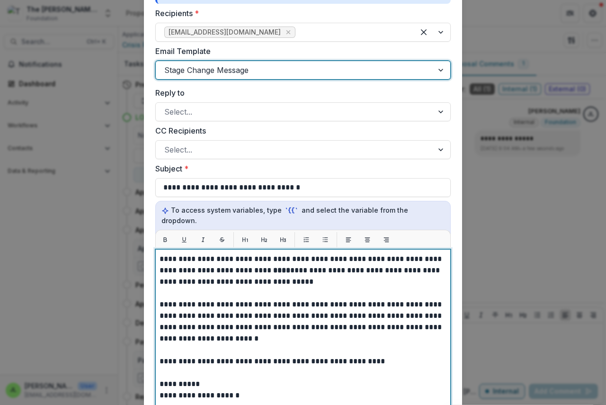
click at [273, 267] on strong "****" at bounding box center [281, 270] width 17 height 7
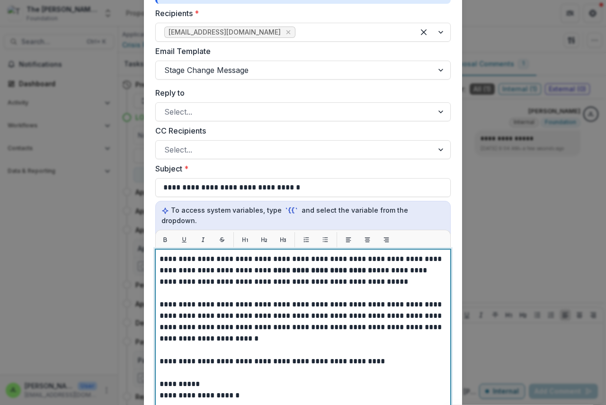
click at [285, 267] on strong "**********" at bounding box center [322, 270] width 99 height 7
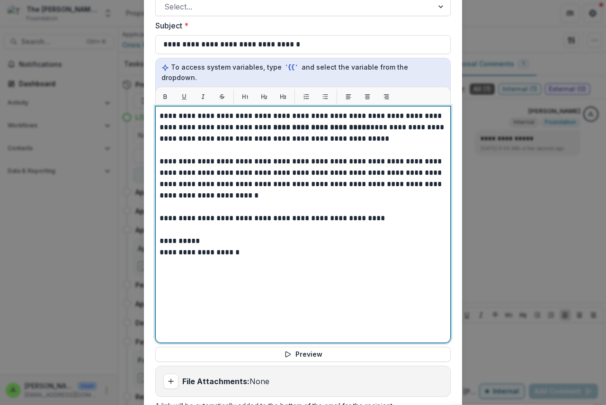
scroll to position [379, 0]
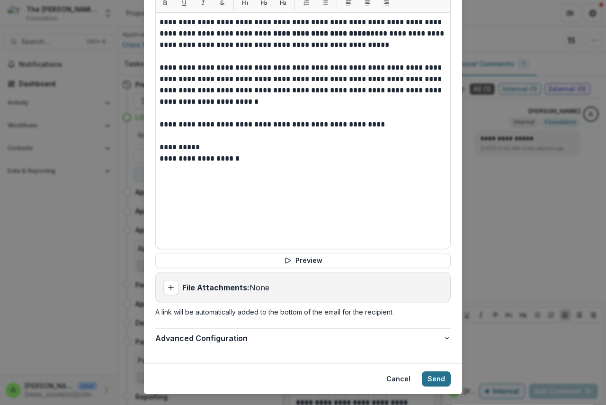
click at [440, 371] on button "Send" at bounding box center [436, 378] width 29 height 15
